Goal: Transaction & Acquisition: Download file/media

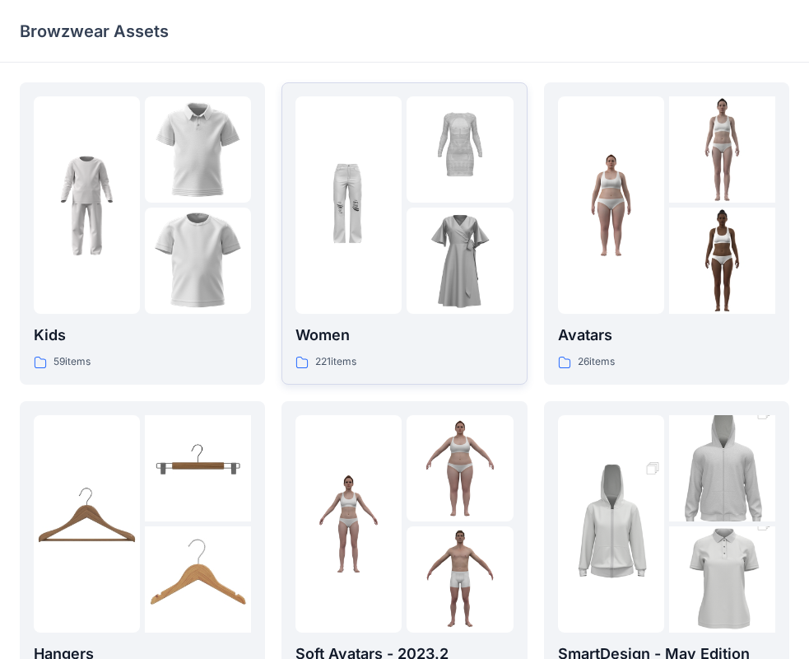
click at [415, 222] on div at bounding box center [460, 261] width 106 height 106
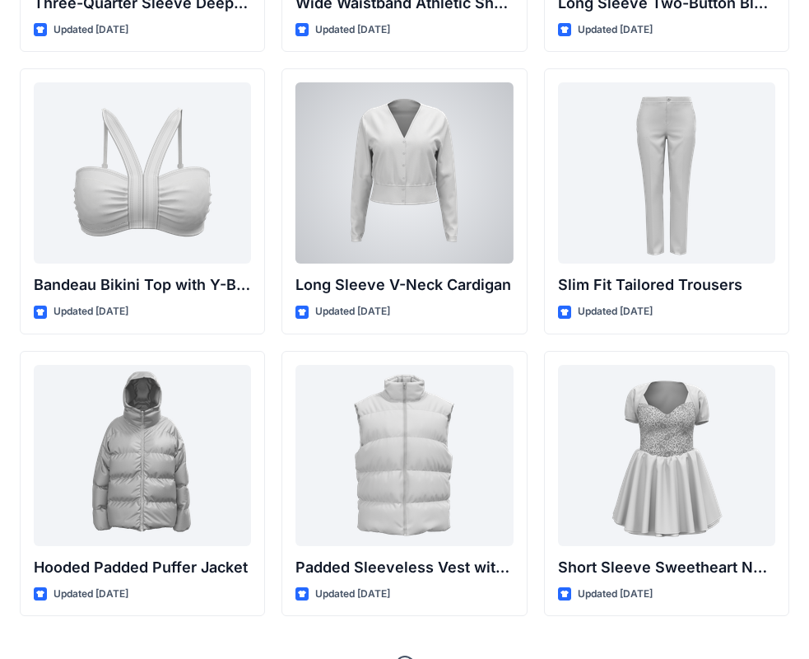
scroll to position [1712, 0]
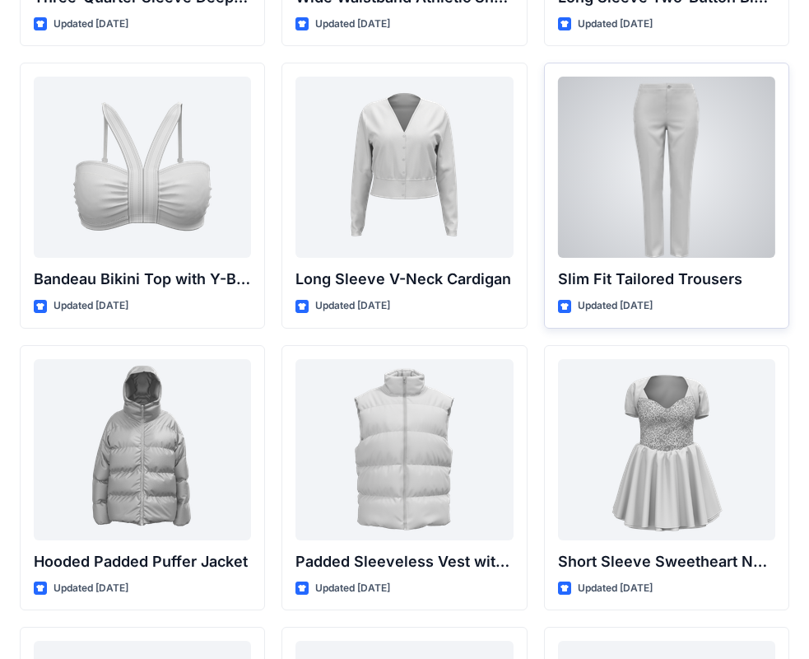
click at [692, 184] on div at bounding box center [666, 167] width 217 height 181
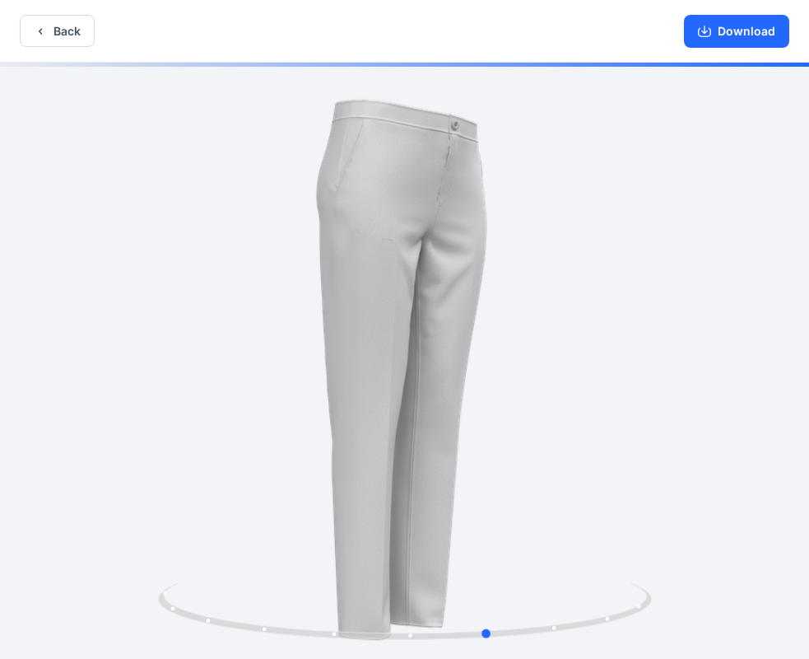
drag, startPoint x: 516, startPoint y: 368, endPoint x: 626, endPoint y: 335, distance: 114.4
click at [613, 345] on div at bounding box center [404, 362] width 809 height 599
click at [765, 38] on button "Download" at bounding box center [736, 31] width 105 height 33
click at [53, 29] on button "Back" at bounding box center [57, 31] width 75 height 32
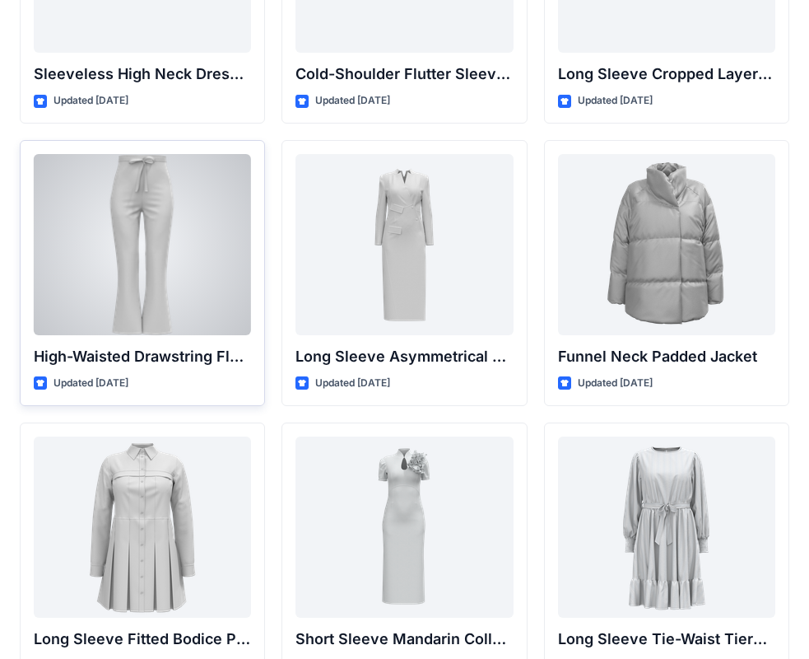
scroll to position [6146, 0]
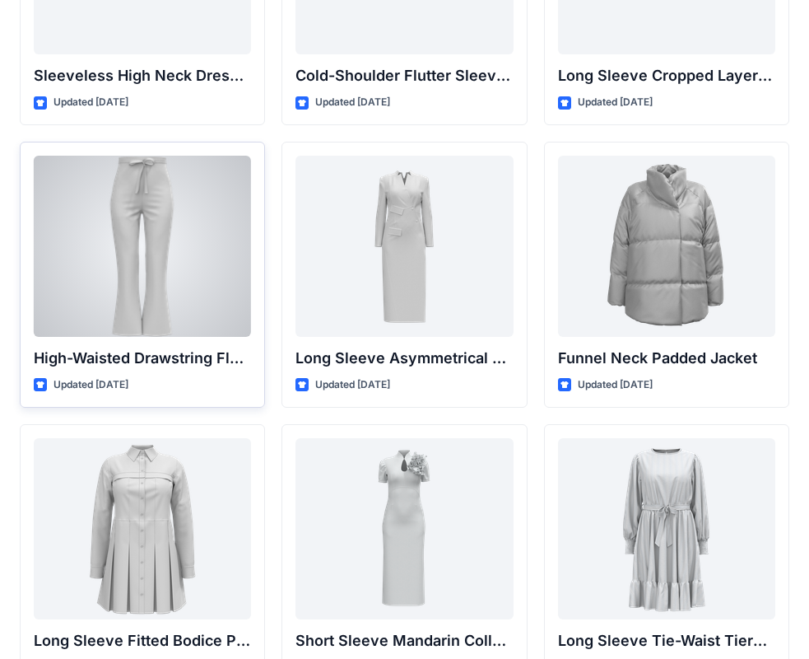
click at [153, 215] on div at bounding box center [142, 246] width 217 height 181
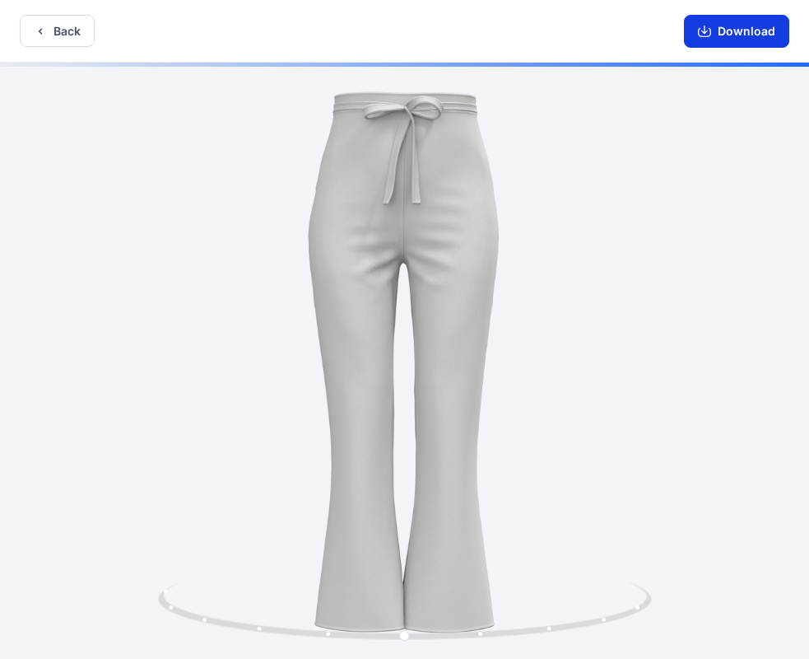
click at [721, 37] on button "Download" at bounding box center [736, 31] width 105 height 33
click at [63, 34] on button "Back" at bounding box center [57, 31] width 75 height 32
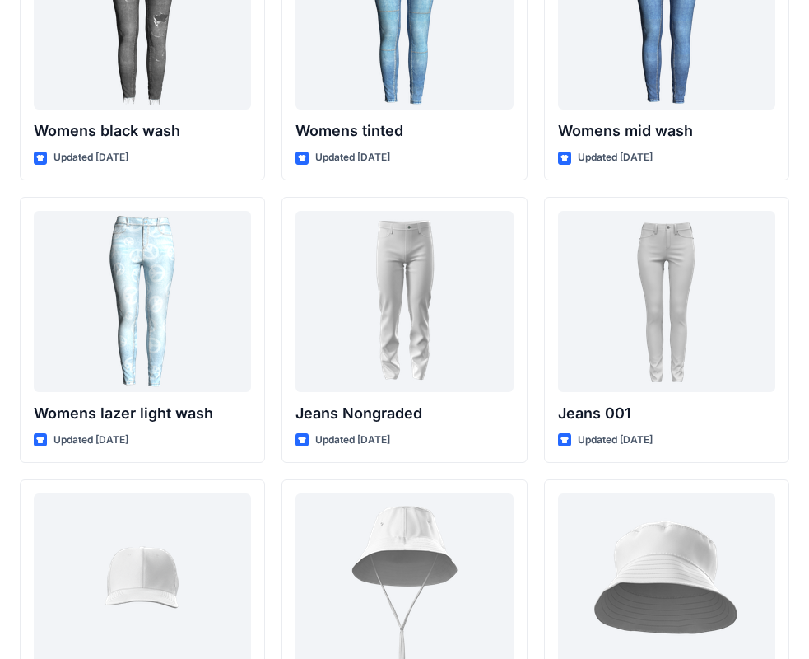
scroll to position [11897, 0]
